Goal: Transaction & Acquisition: Purchase product/service

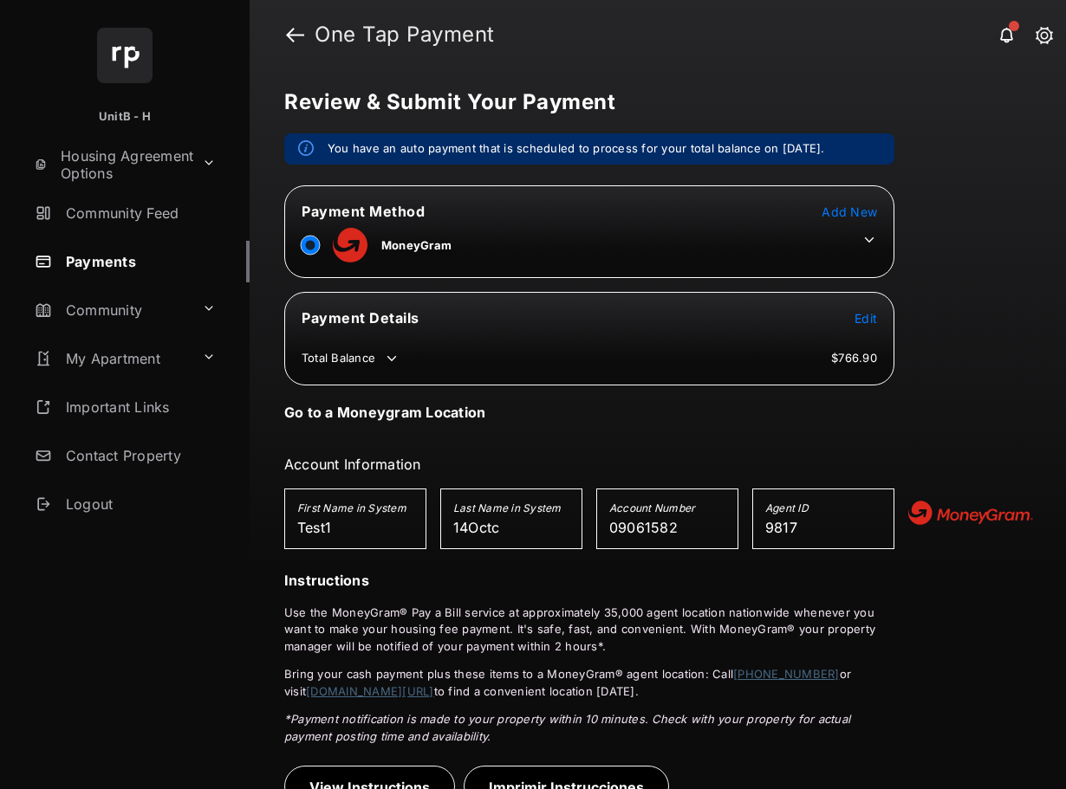
click at [869, 238] on icon at bounding box center [869, 240] width 16 height 16
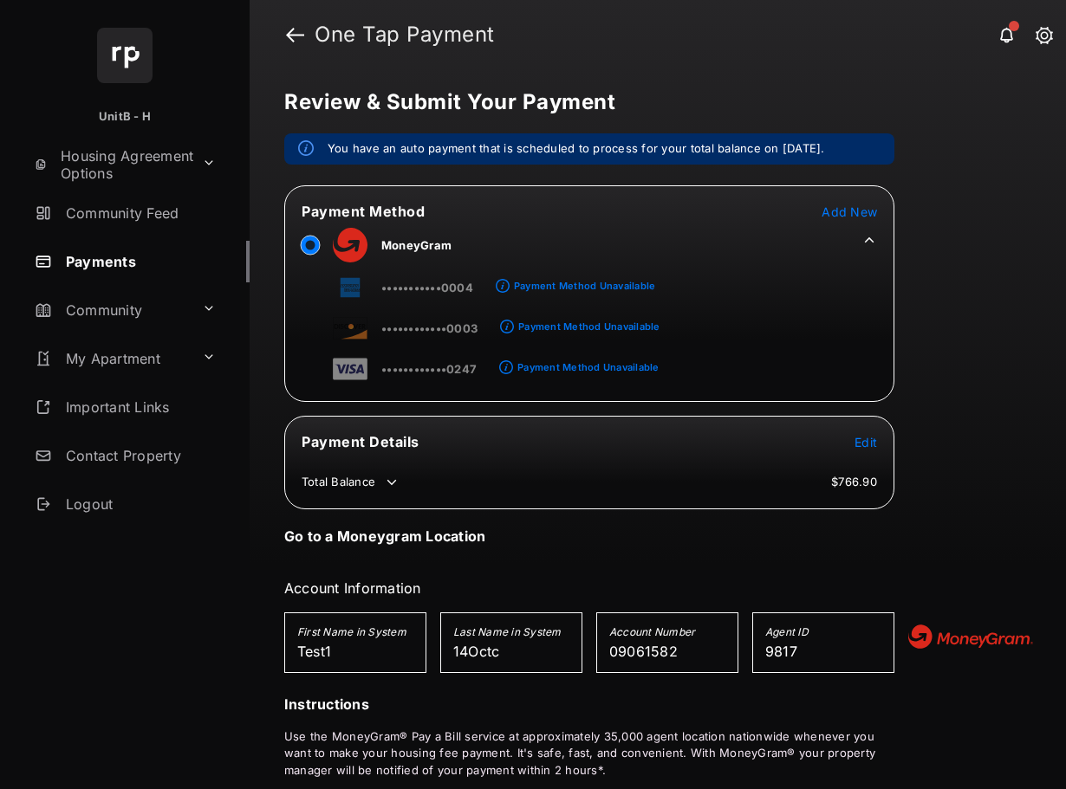
click at [853, 215] on span "Add New" at bounding box center [848, 211] width 55 height 15
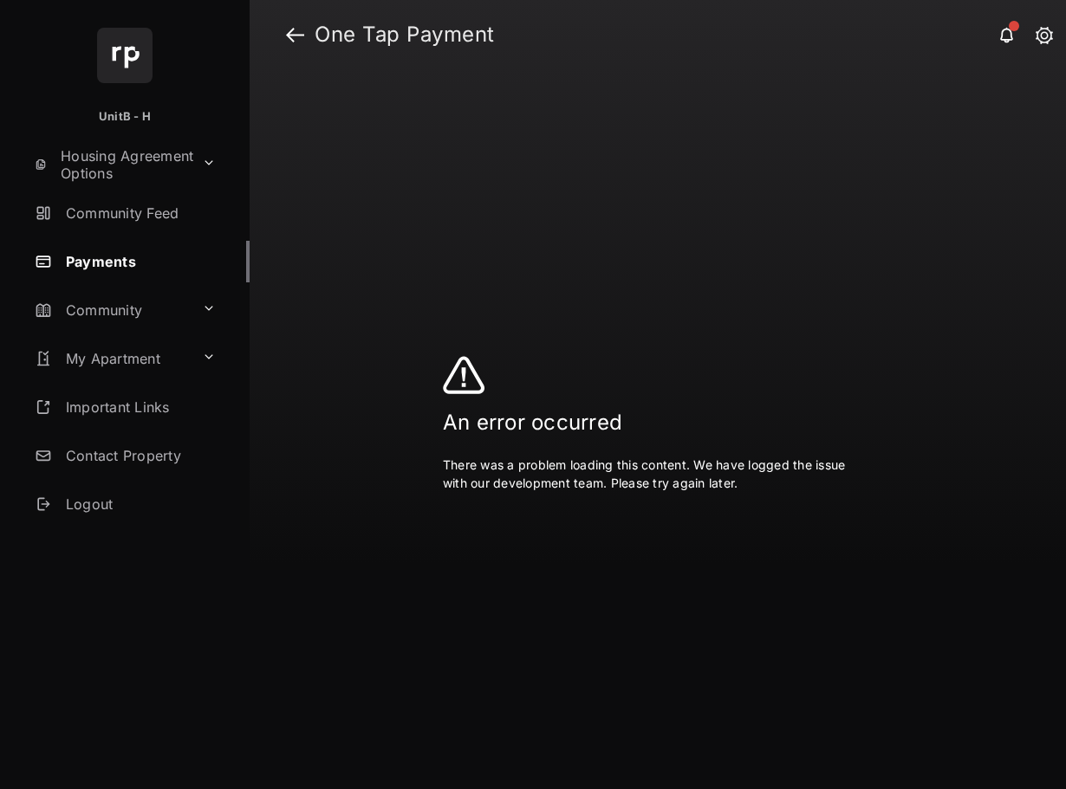
click at [290, 35] on div at bounding box center [533, 394] width 1066 height 789
click at [291, 35] on div at bounding box center [533, 394] width 1066 height 789
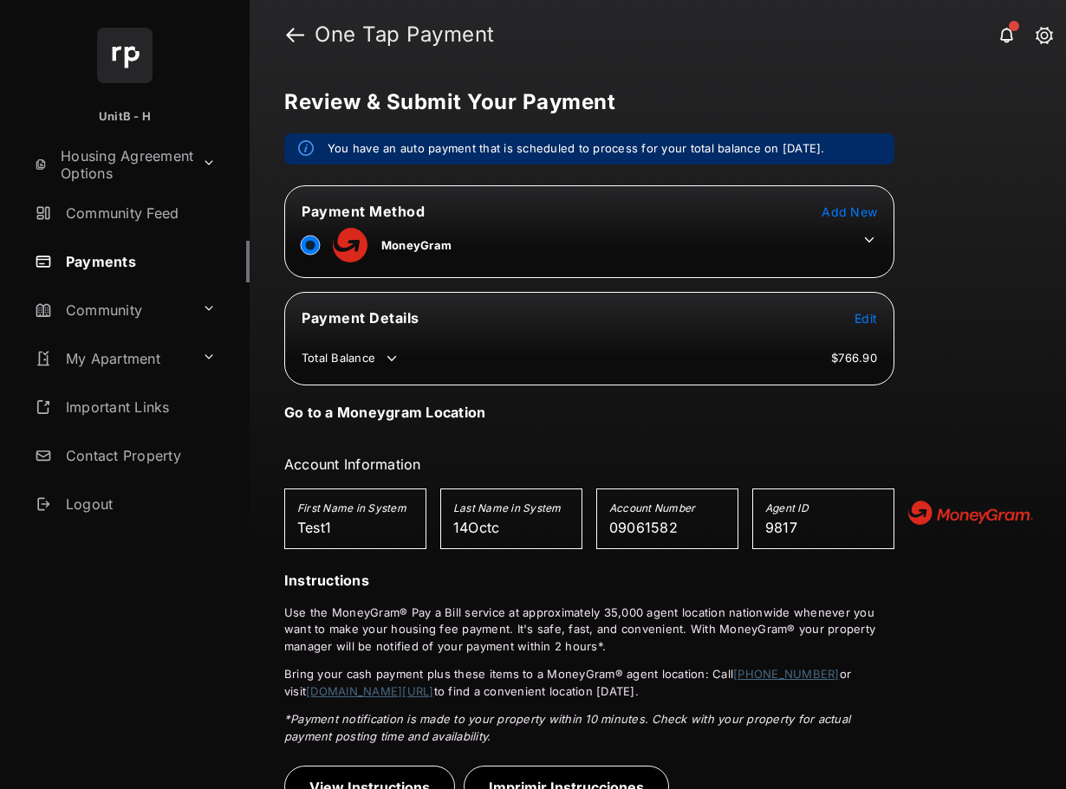
click at [849, 209] on span "Add New" at bounding box center [848, 211] width 55 height 15
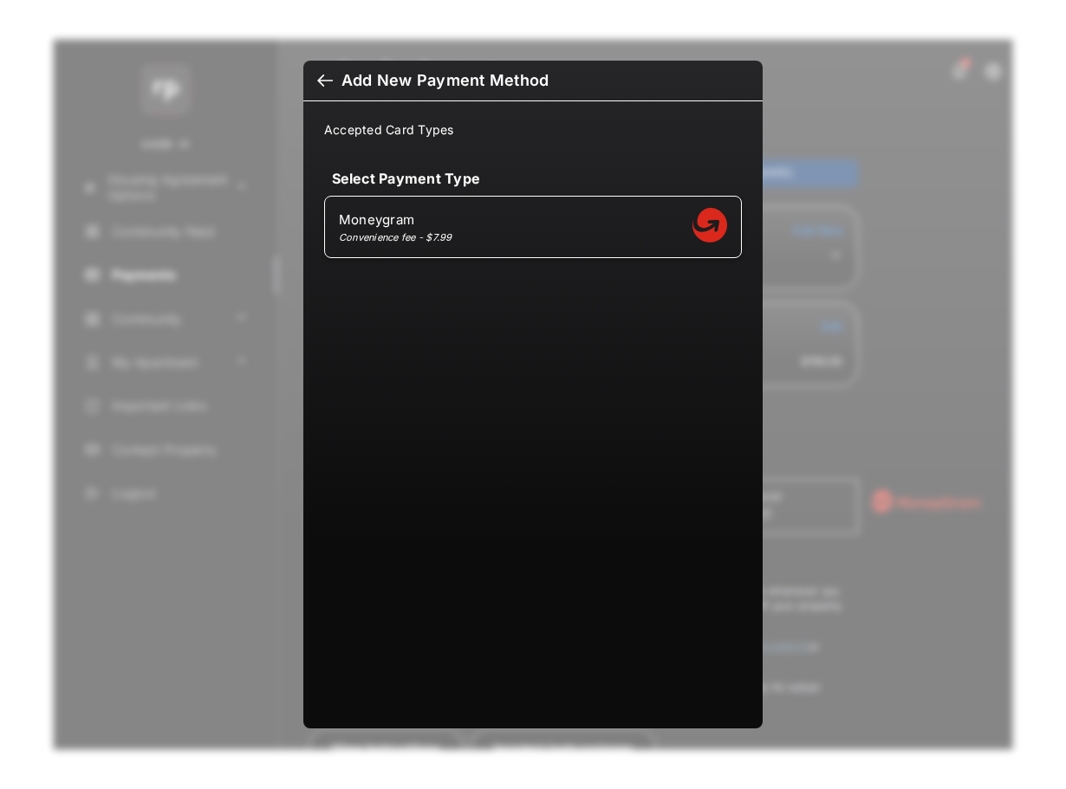
click at [324, 81] on div at bounding box center [325, 82] width 16 height 19
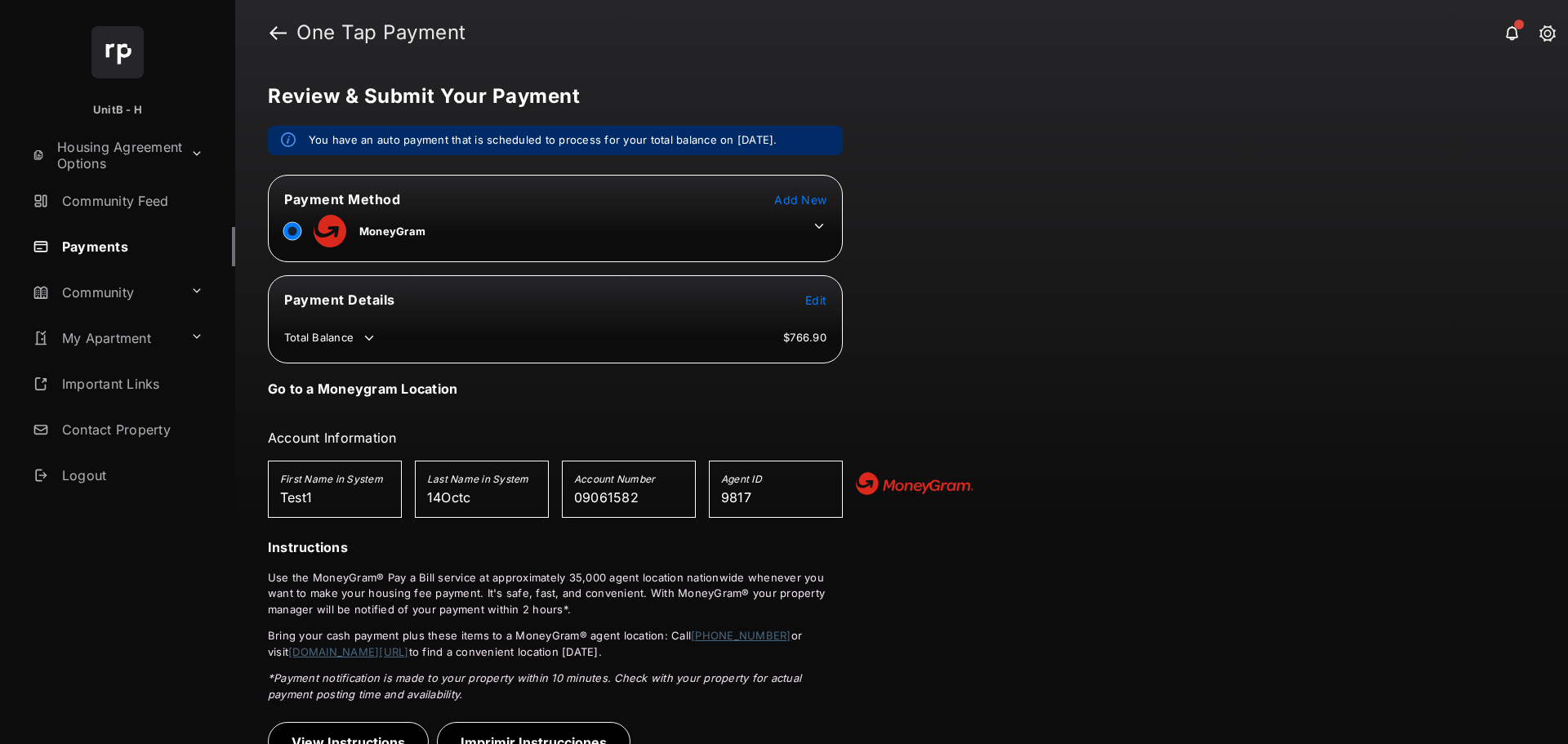
click at [818, 222] on icon at bounding box center [819, 226] width 15 height 15
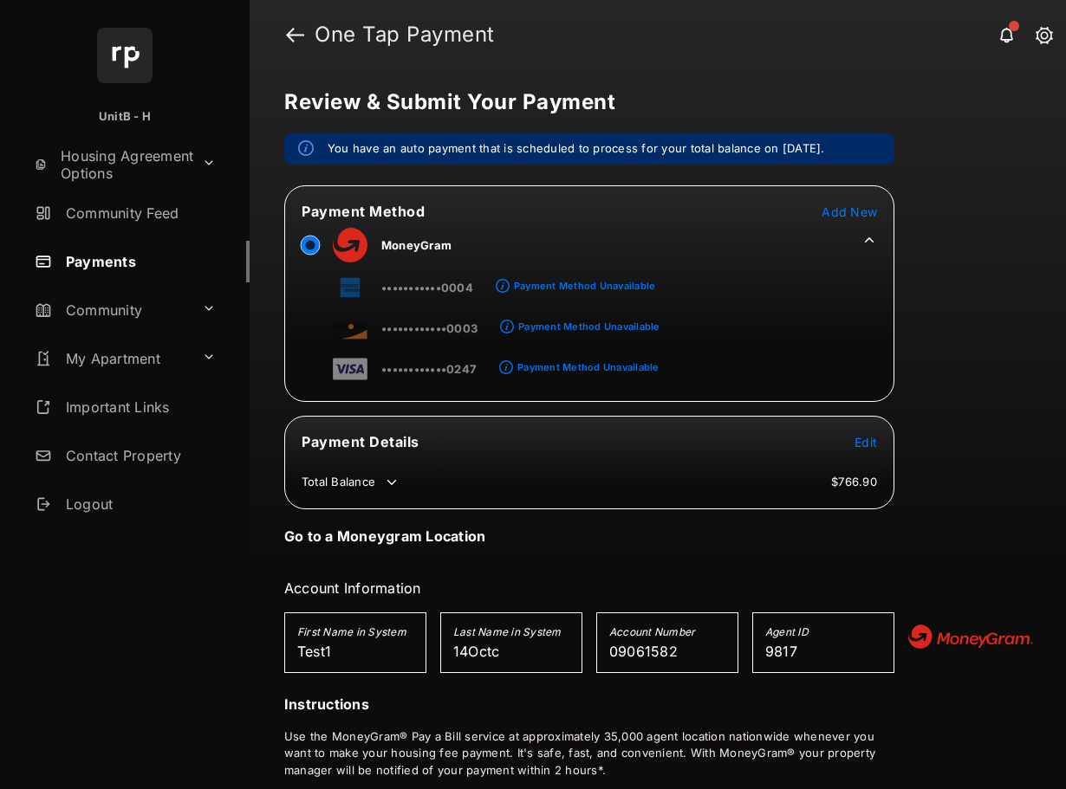
click at [841, 210] on span "Add New" at bounding box center [848, 211] width 55 height 15
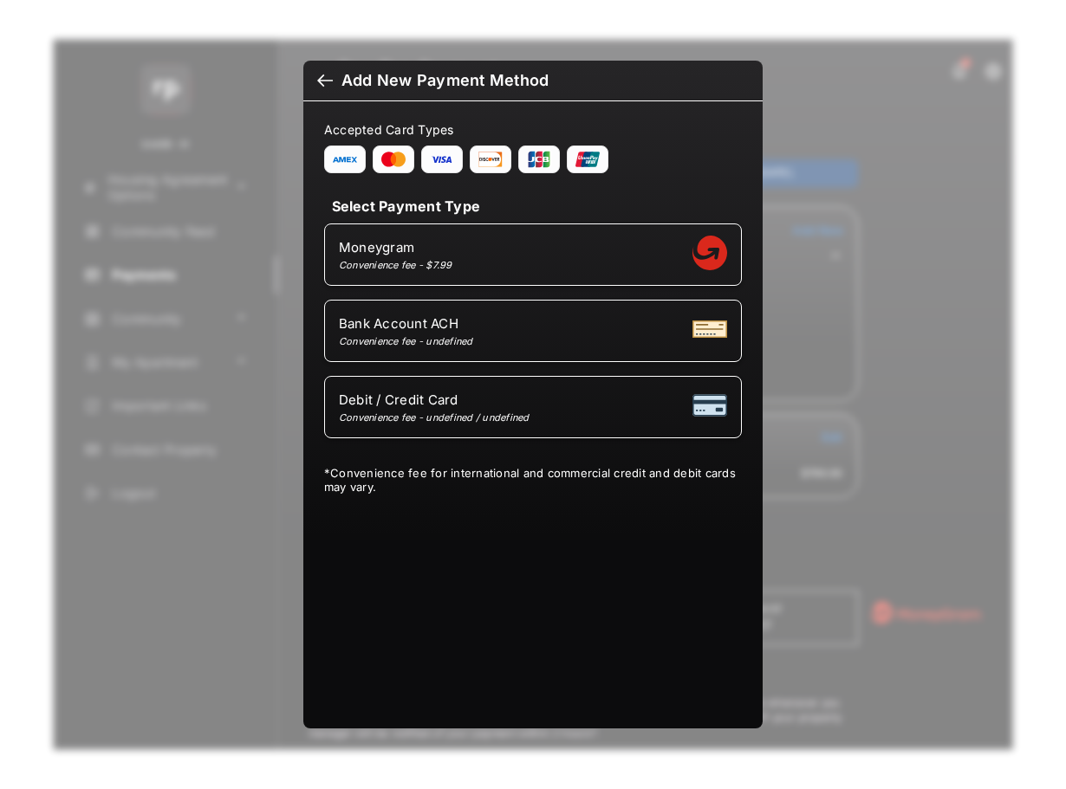
click at [576, 328] on div "Bank Account ACH Convenience fee - undefined" at bounding box center [533, 331] width 388 height 33
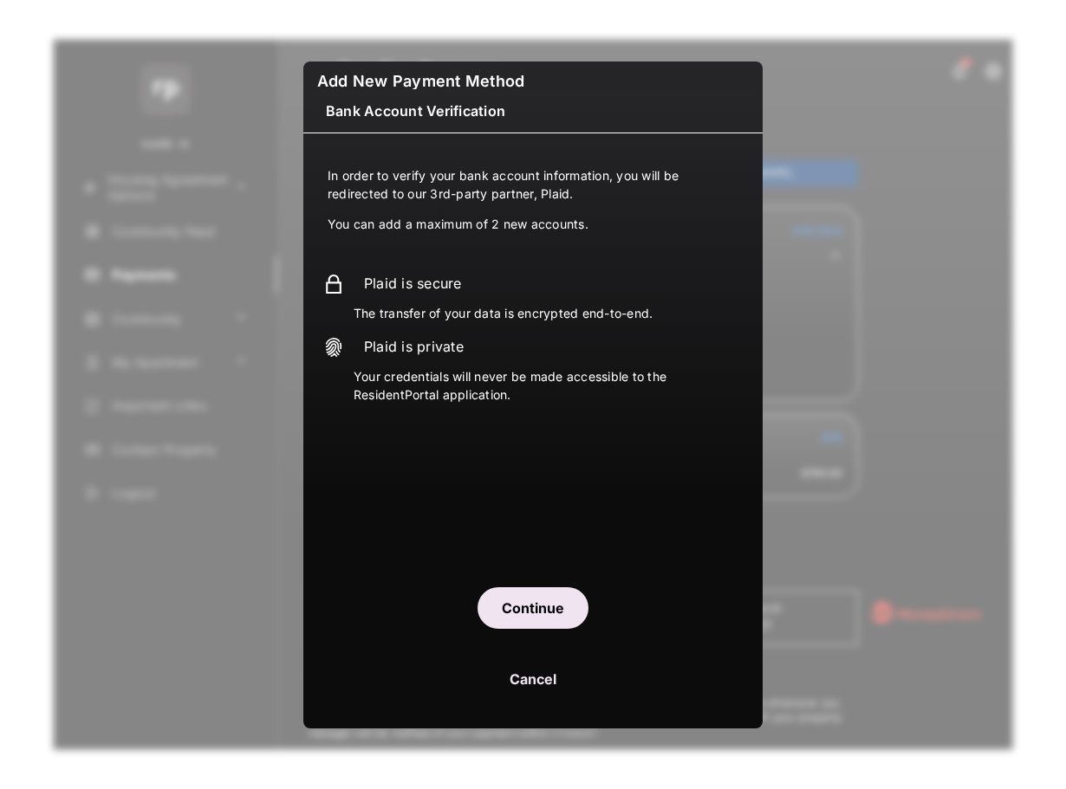
click at [539, 684] on button "Cancel" at bounding box center [532, 679] width 459 height 42
select select "**"
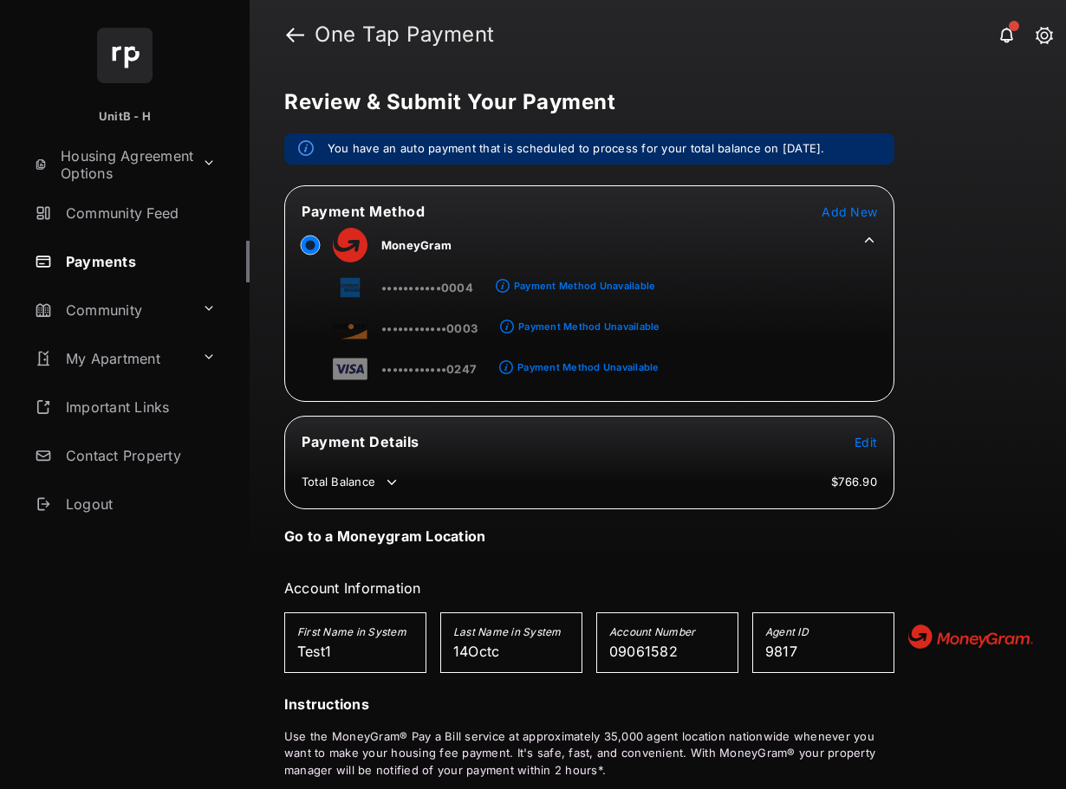
click at [853, 211] on span "Add New" at bounding box center [848, 211] width 55 height 15
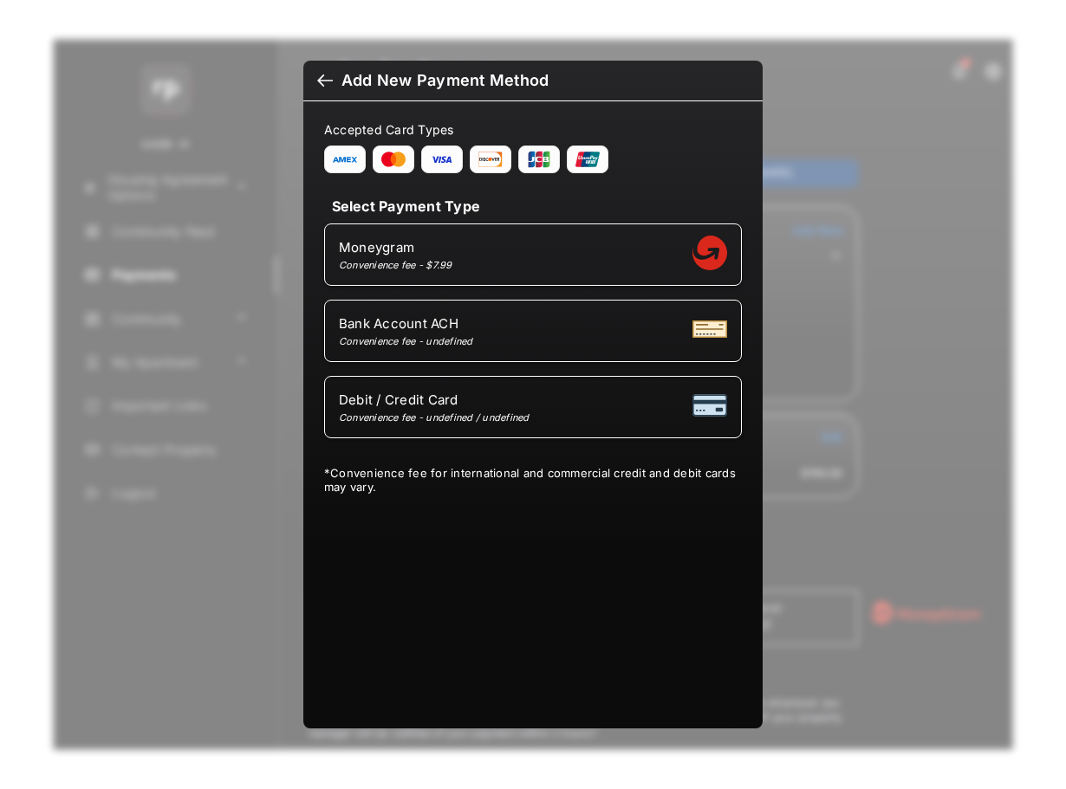
click at [541, 409] on div "Debit / Credit Card Convenience fee - undefined / undefined" at bounding box center [533, 407] width 388 height 33
select select "**"
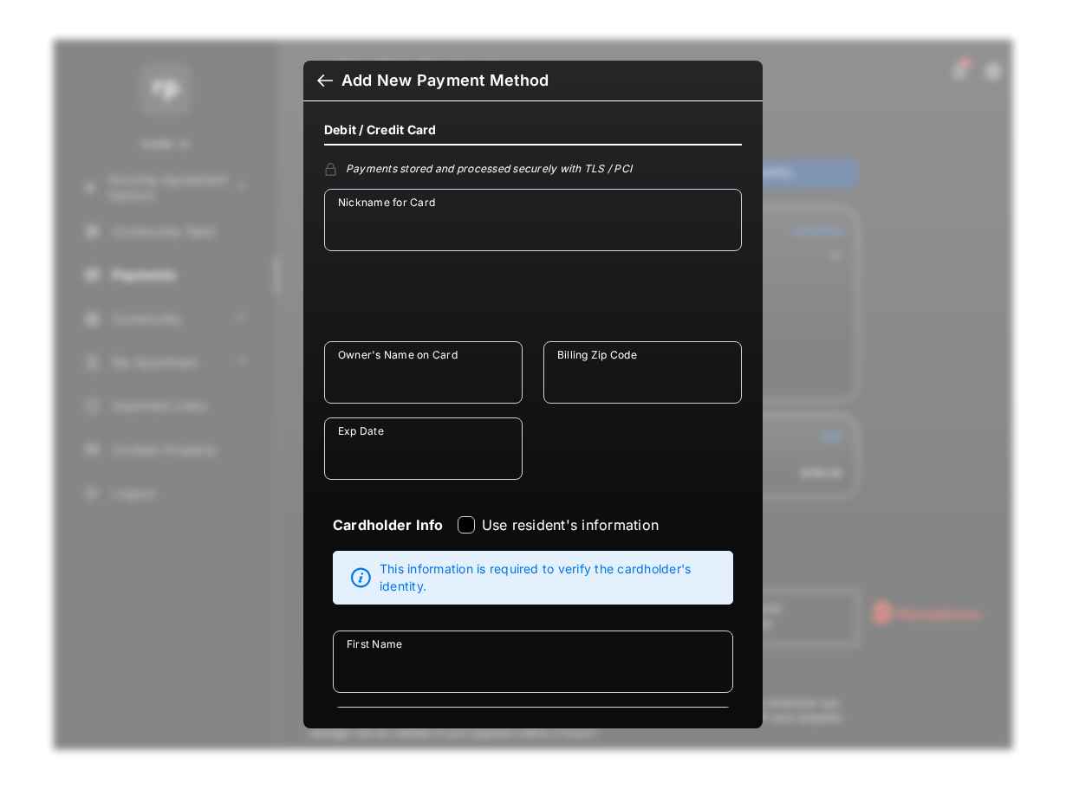
click at [328, 82] on div at bounding box center [325, 82] width 16 height 19
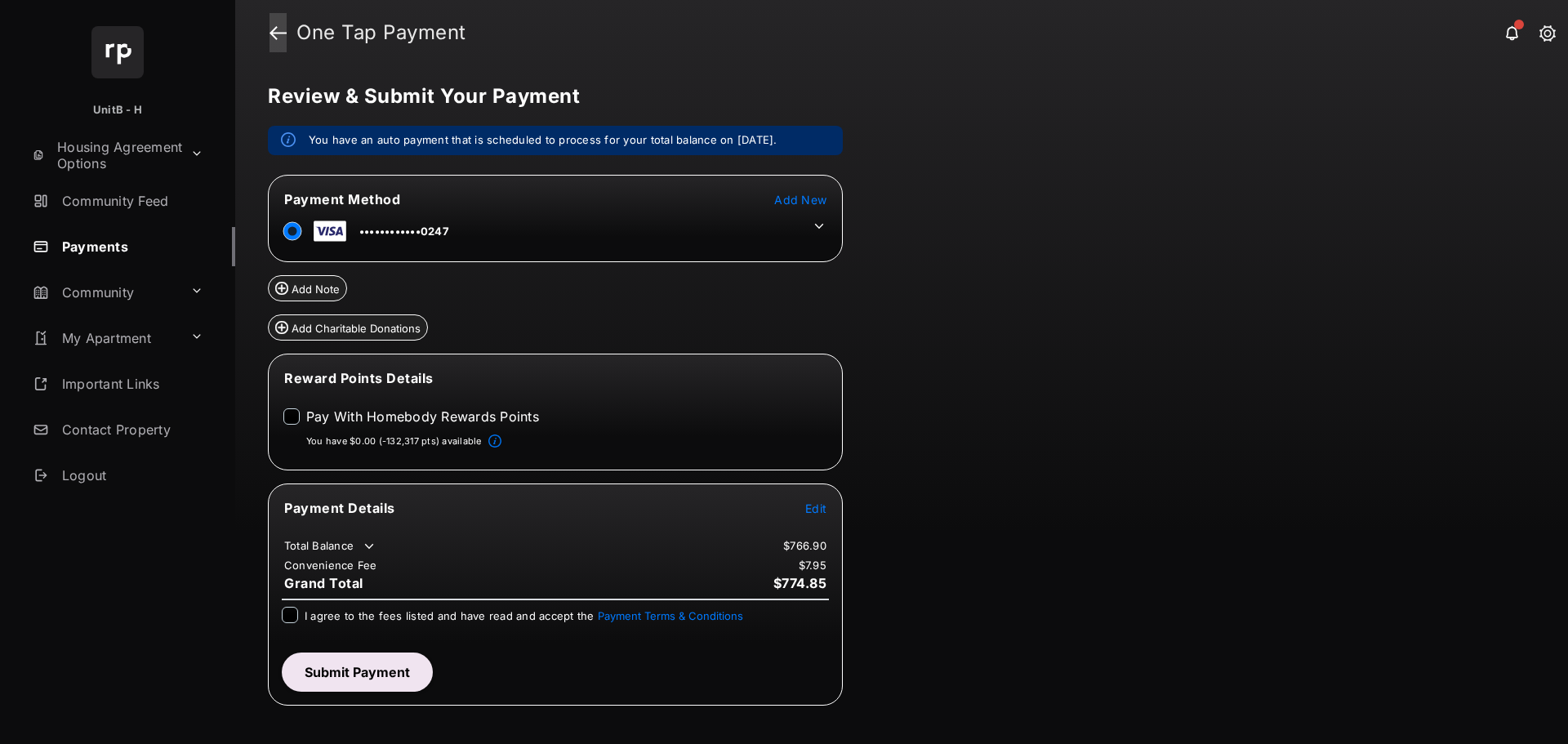
click at [280, 24] on link at bounding box center [278, 33] width 17 height 40
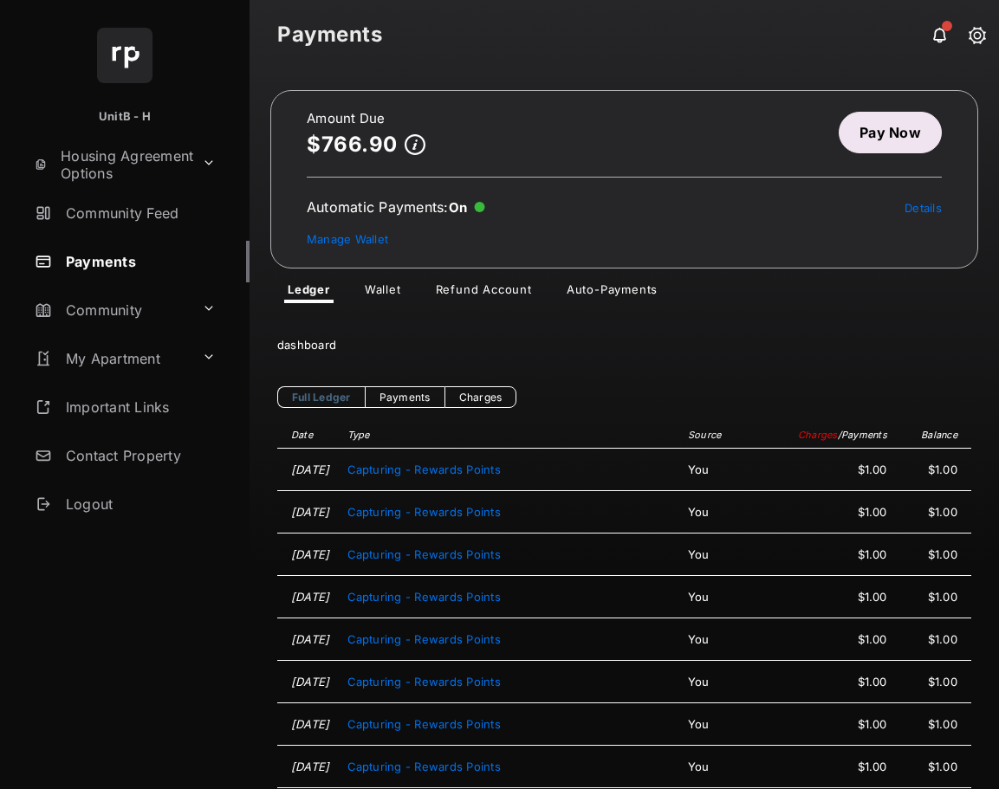
click at [885, 132] on link "Pay Now" at bounding box center [890, 133] width 103 height 42
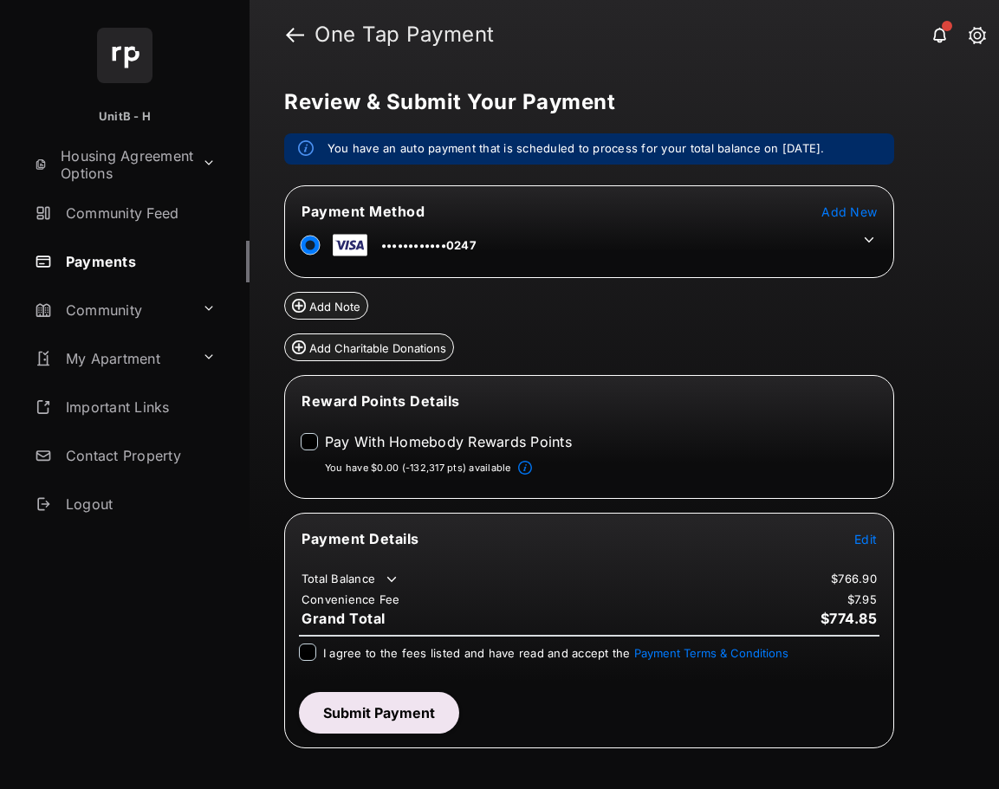
click at [872, 235] on icon at bounding box center [869, 240] width 16 height 16
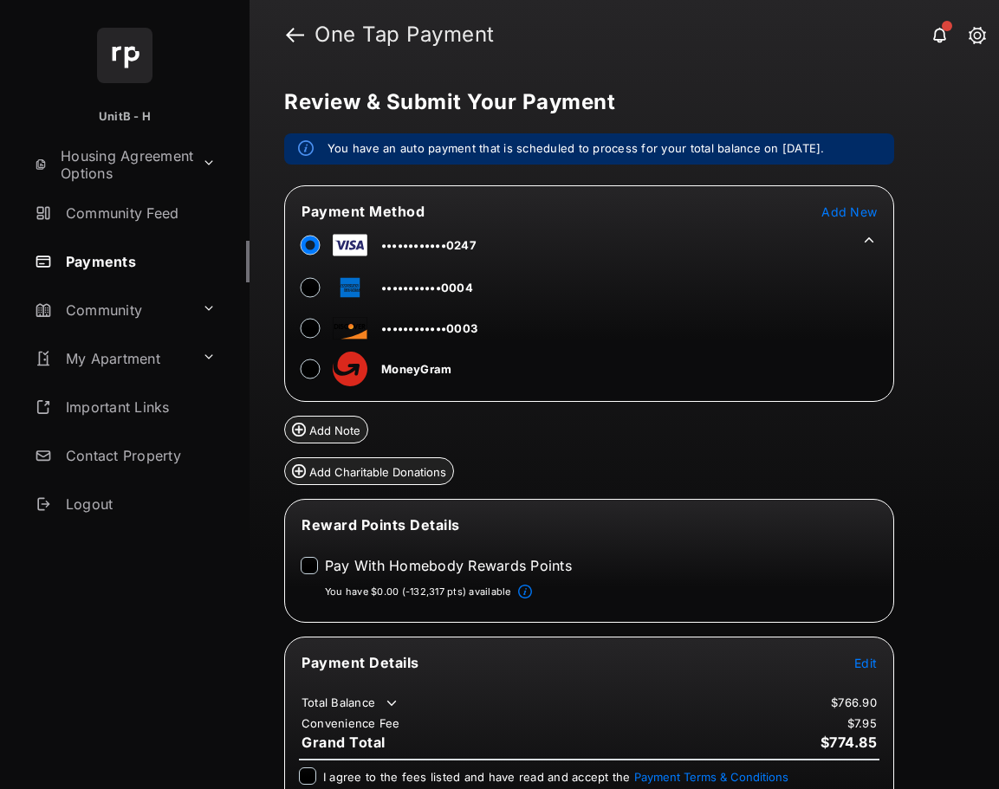
click at [859, 213] on span "Add New" at bounding box center [848, 211] width 55 height 15
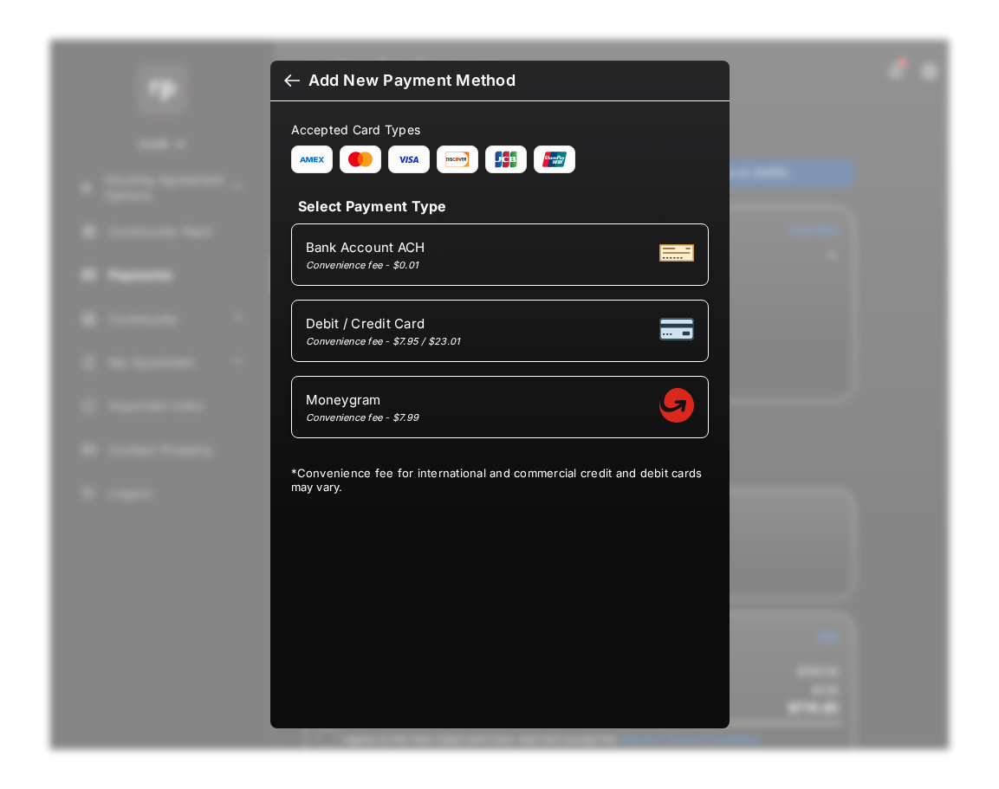
click at [553, 259] on div "Bank Account ACH Convenience fee - $0.01" at bounding box center [500, 254] width 388 height 33
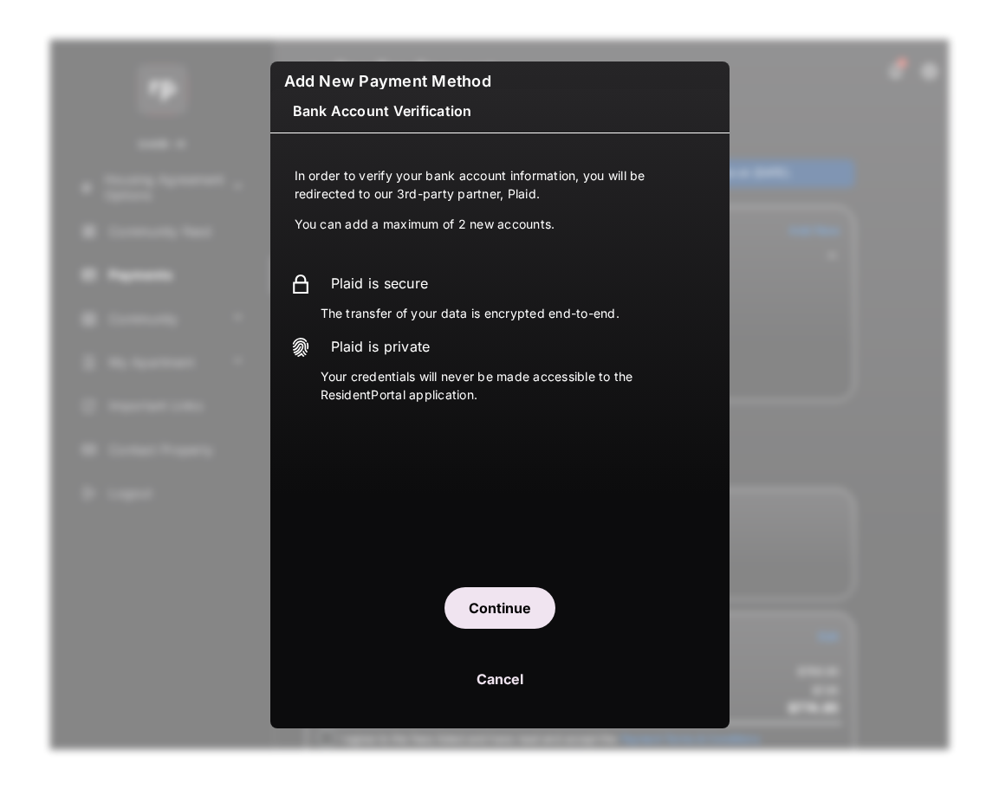
click at [516, 684] on button "Cancel" at bounding box center [499, 679] width 459 height 42
select select "**"
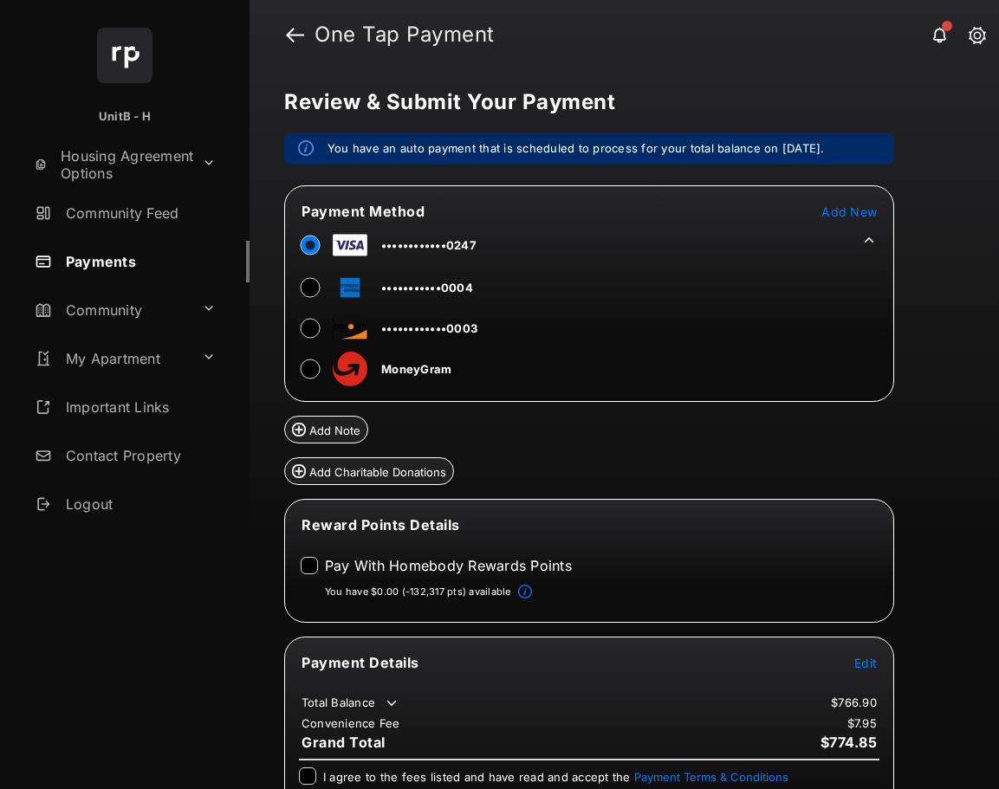
click at [863, 244] on icon at bounding box center [869, 240] width 16 height 16
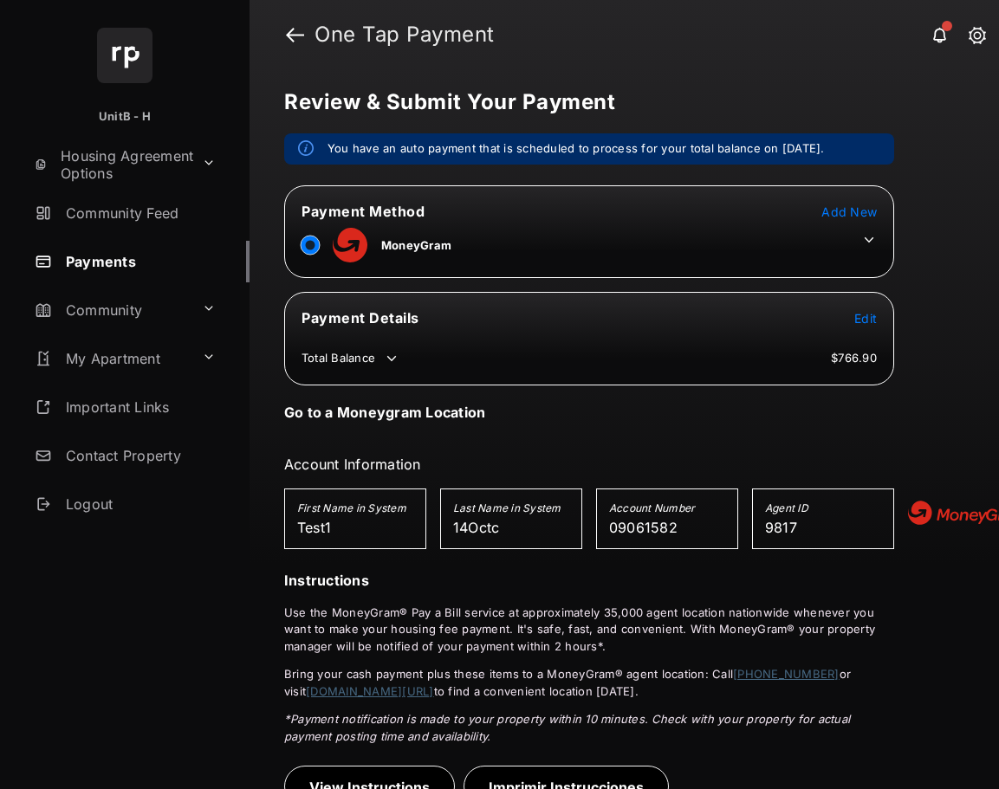
click at [868, 241] on icon at bounding box center [870, 239] width 10 height 5
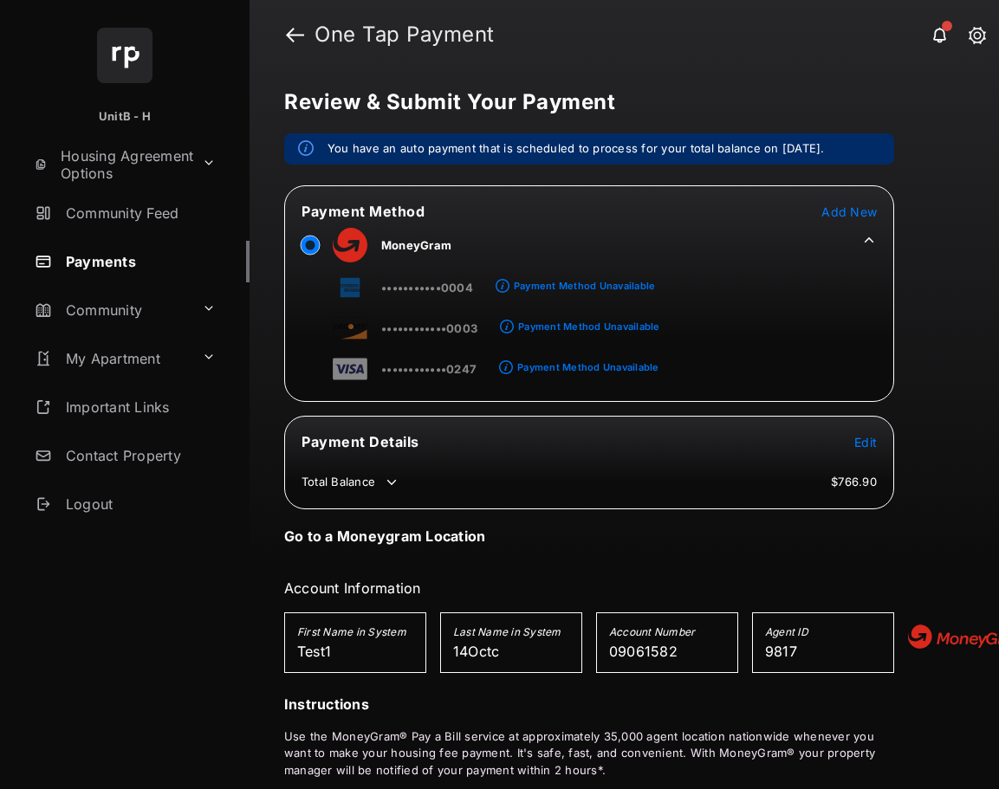
click at [858, 209] on span "Add New" at bounding box center [848, 211] width 55 height 15
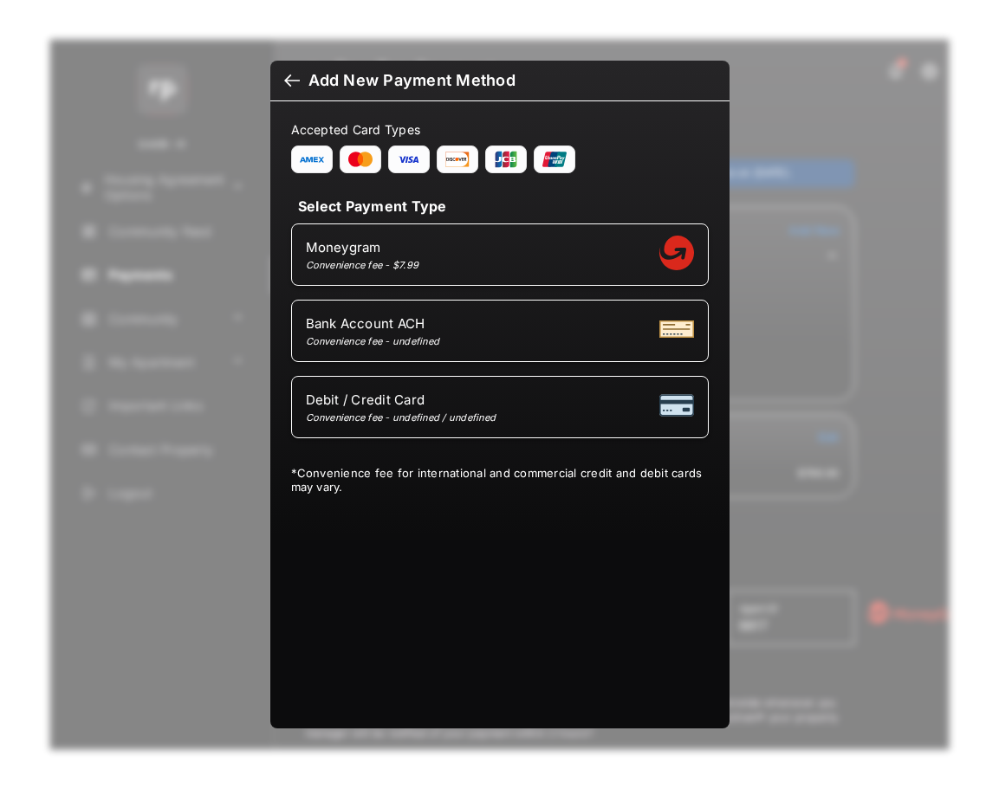
click at [287, 75] on div at bounding box center [292, 82] width 16 height 19
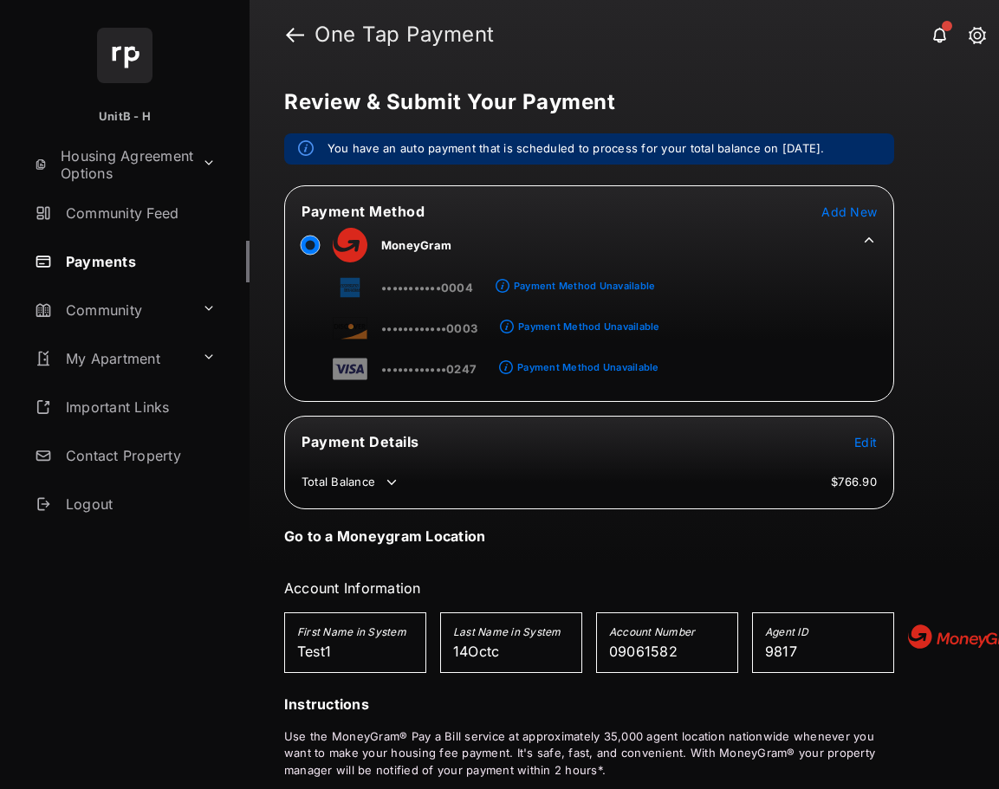
click at [852, 208] on span "Add New" at bounding box center [848, 211] width 55 height 15
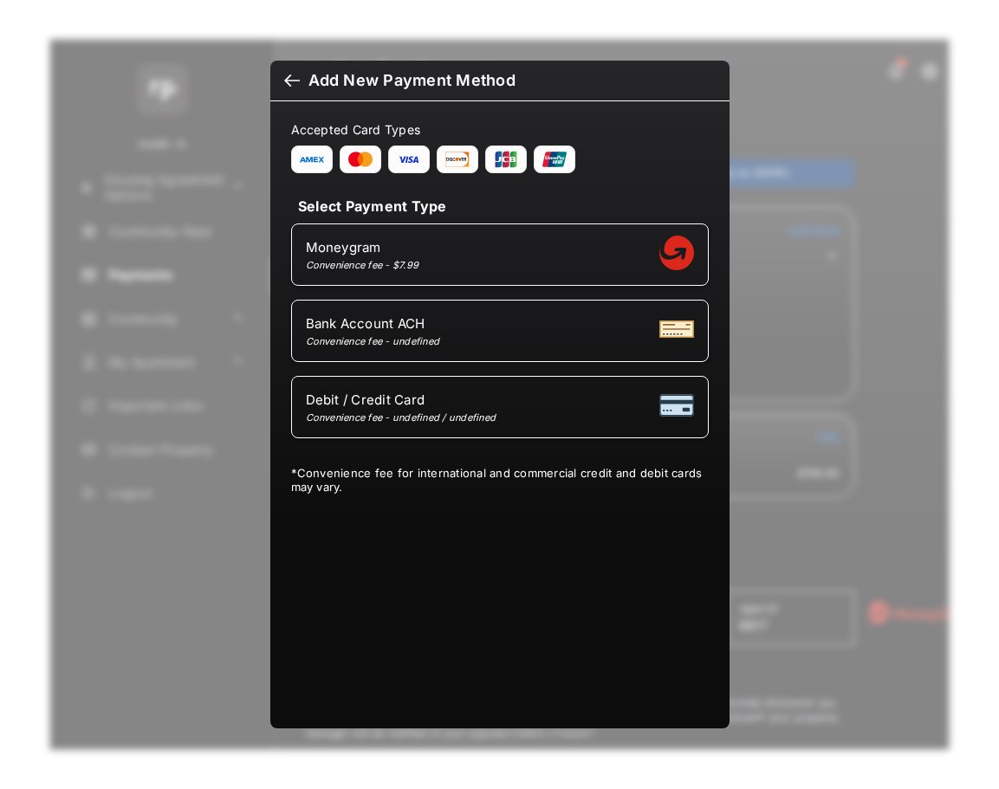
click at [295, 84] on div at bounding box center [292, 82] width 16 height 19
